Goal: Information Seeking & Learning: Understand process/instructions

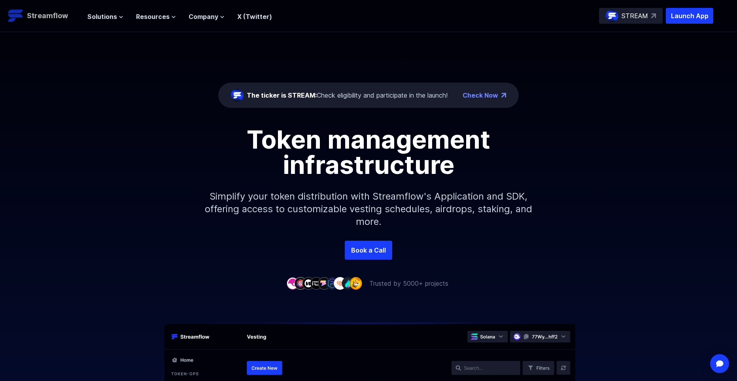
click at [53, 18] on p "Streamflow" at bounding box center [47, 15] width 41 height 11
click at [120, 18] on icon at bounding box center [121, 17] width 5 height 5
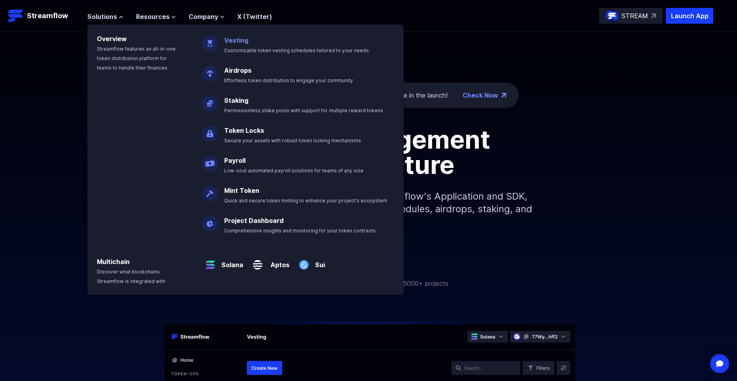
click at [232, 39] on link "Vesting" at bounding box center [236, 40] width 24 height 8
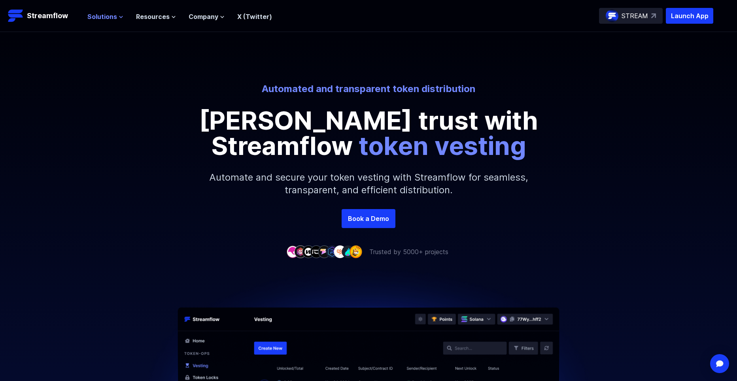
click at [110, 13] on span "Solutions" at bounding box center [102, 16] width 30 height 9
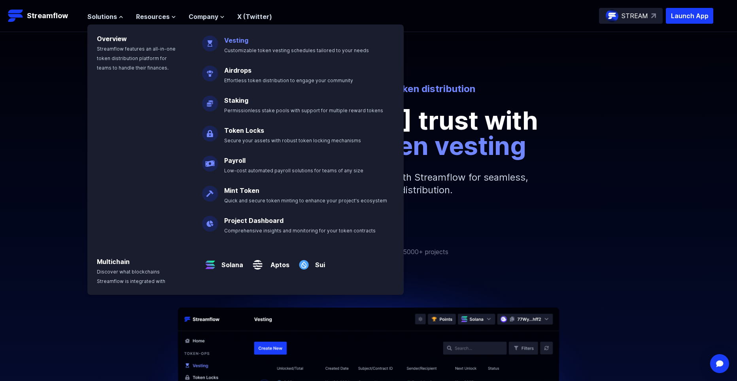
click at [238, 39] on link "Vesting" at bounding box center [236, 40] width 24 height 8
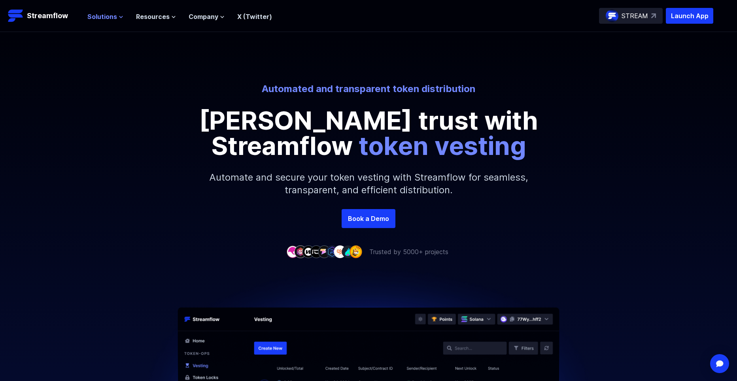
click at [109, 17] on span "Solutions" at bounding box center [102, 16] width 30 height 9
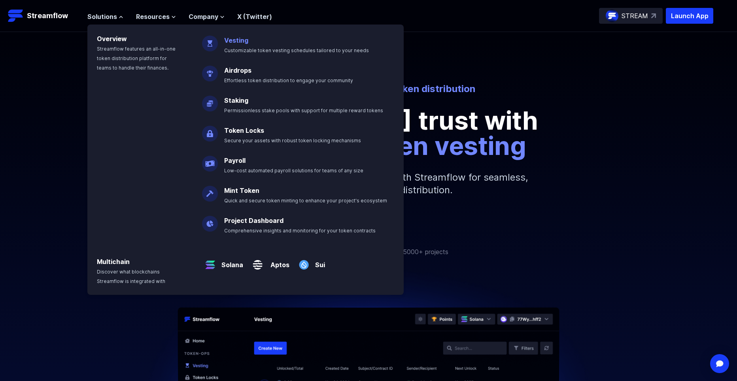
click at [233, 41] on link "Vesting" at bounding box center [236, 40] width 24 height 8
